Goal: Task Accomplishment & Management: Complete application form

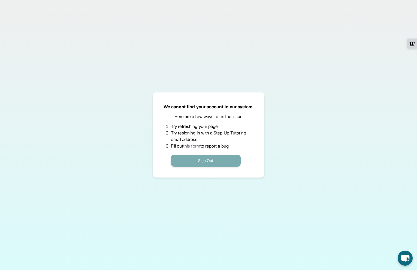
click at [199, 163] on button "Sign Out" at bounding box center [206, 160] width 70 height 12
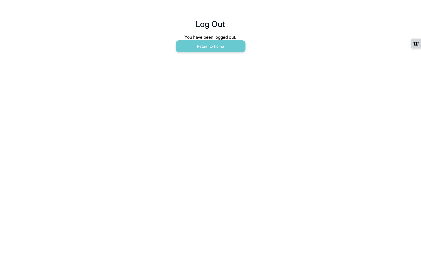
click at [218, 53] on main "Log Out You have been logged out. Return to home" at bounding box center [210, 30] width 279 height 60
click at [219, 51] on button "Return to home" at bounding box center [211, 46] width 70 height 12
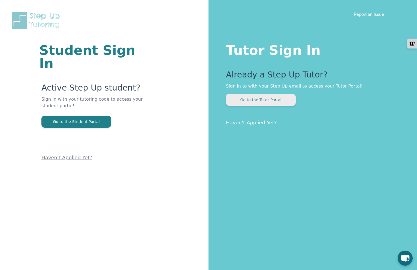
click at [245, 100] on button "Go to the Tutor Portal" at bounding box center [261, 100] width 70 height 12
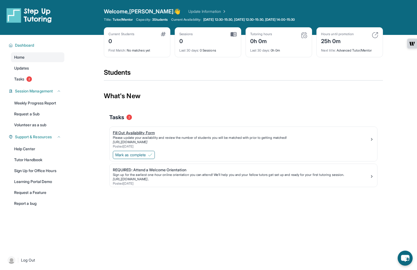
click at [178, 143] on div "[URL][DOMAIN_NAME]" at bounding box center [241, 142] width 257 height 4
click at [160, 169] on div "REQUIRED: Attend a Welcome Orientation" at bounding box center [241, 169] width 257 height 5
click at [138, 174] on div "Sign up for the earliest one-hour online orientation you can attend! We’ll help…" at bounding box center [241, 174] width 257 height 4
click at [369, 176] on div "Sign up for the earliest one-hour online orientation you can attend! We’ll help…" at bounding box center [241, 174] width 257 height 4
click at [36, 77] on link "Tasks 2" at bounding box center [37, 79] width 53 height 10
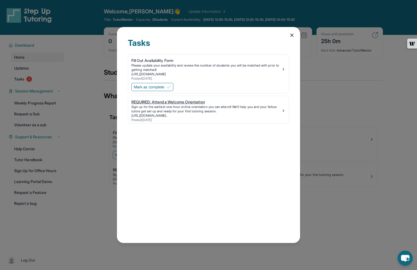
click at [189, 104] on div "REQUIRED: Attend a Welcome Orientation" at bounding box center [206, 101] width 150 height 5
click at [292, 36] on icon at bounding box center [291, 34] width 5 height 5
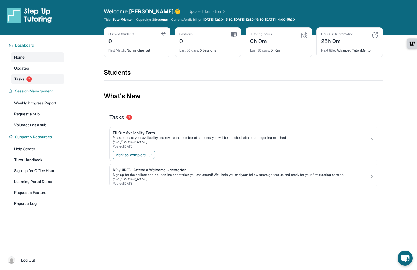
click at [39, 78] on link "Tasks 2" at bounding box center [37, 79] width 53 height 10
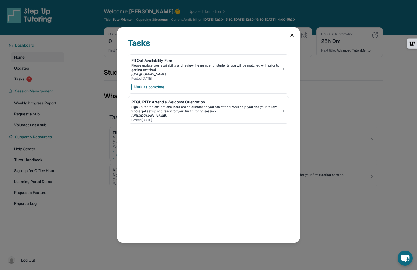
click at [291, 34] on icon at bounding box center [291, 34] width 5 height 5
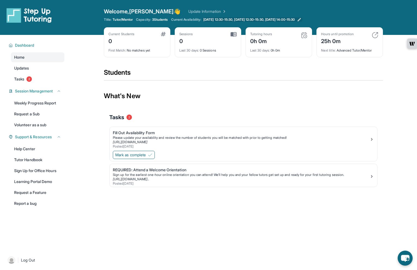
click at [225, 20] on span "Monday 12:30-15:30, Wednesday 12:30-15:30, Friday 14:00-15:30" at bounding box center [248, 19] width 91 height 4
click at [126, 133] on div "Fill Out Availability Form" at bounding box center [241, 132] width 257 height 5
click at [147, 144] on link "[URL][DOMAIN_NAME]" at bounding box center [130, 142] width 35 height 4
click at [133, 157] on span "Mark as complete" at bounding box center [130, 154] width 30 height 5
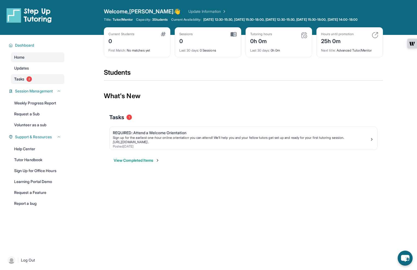
click at [21, 82] on span "Tasks" at bounding box center [19, 78] width 10 height 5
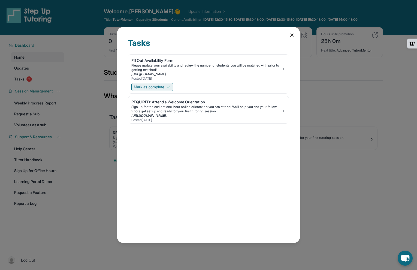
click at [166, 88] on button "Mark as complete" at bounding box center [152, 87] width 42 height 8
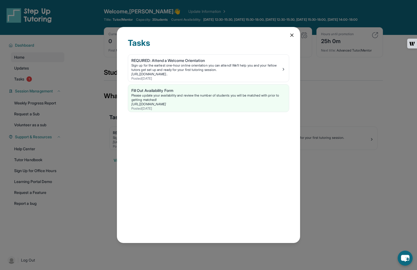
click at [290, 36] on icon at bounding box center [291, 35] width 3 height 3
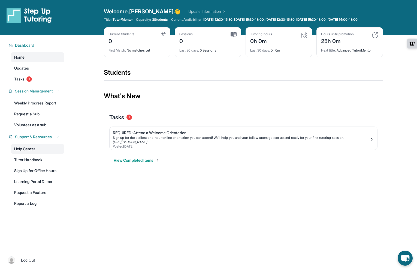
click at [39, 151] on link "Help Center" at bounding box center [37, 149] width 53 height 10
click at [157, 140] on div "Sign up for the earliest one-hour online orientation you can attend! We’ll help…" at bounding box center [241, 137] width 257 height 4
click at [53, 73] on link "Updates" at bounding box center [37, 68] width 53 height 10
click at [289, 234] on div "Open sidebar Welcome, [PERSON_NAME] 👋 Update Information Title: Tutor/Mentor Ca…" at bounding box center [208, 135] width 417 height 270
click at [286, 204] on div "Open sidebar Welcome, [PERSON_NAME] 👋 Update Information Title: Tutor/Mentor Ca…" at bounding box center [208, 135] width 417 height 270
